Goal: Find specific page/section: Find specific page/section

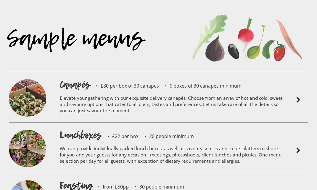
scroll to position [1244, 0]
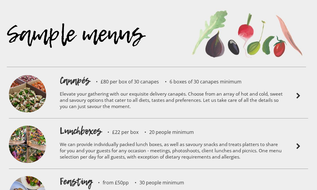
click at [297, 92] on img at bounding box center [298, 95] width 7 height 7
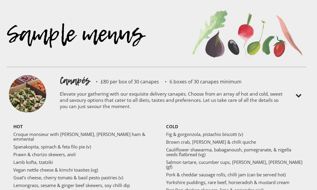
click at [297, 92] on img at bounding box center [298, 95] width 7 height 7
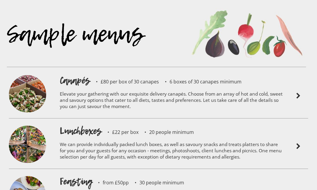
click at [300, 142] on img at bounding box center [298, 145] width 7 height 7
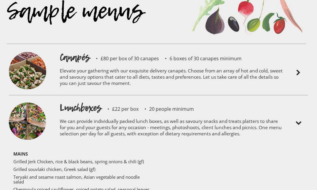
scroll to position [1303, 0]
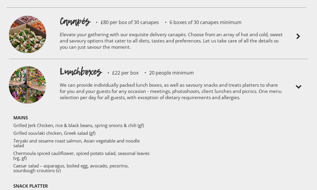
click at [299, 83] on img at bounding box center [298, 86] width 7 height 7
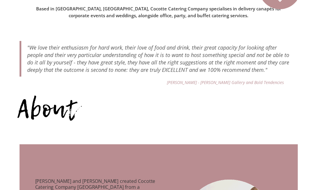
scroll to position [178, 0]
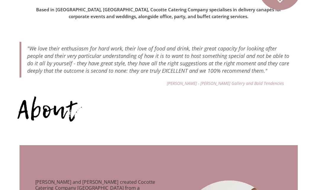
click at [41, 108] on div "About" at bounding box center [156, 124] width 278 height 36
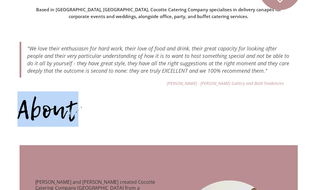
click at [41, 108] on div "About" at bounding box center [156, 124] width 278 height 36
click at [41, 107] on div "About" at bounding box center [156, 124] width 278 height 36
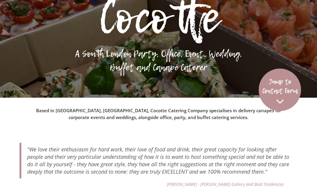
scroll to position [0, 0]
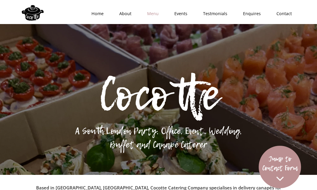
click at [150, 13] on link "Menu" at bounding box center [150, 14] width 27 height 18
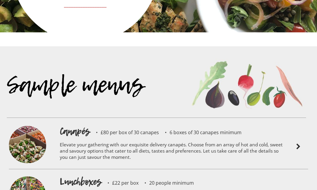
scroll to position [1195, 0]
